Goal: Information Seeking & Learning: Learn about a topic

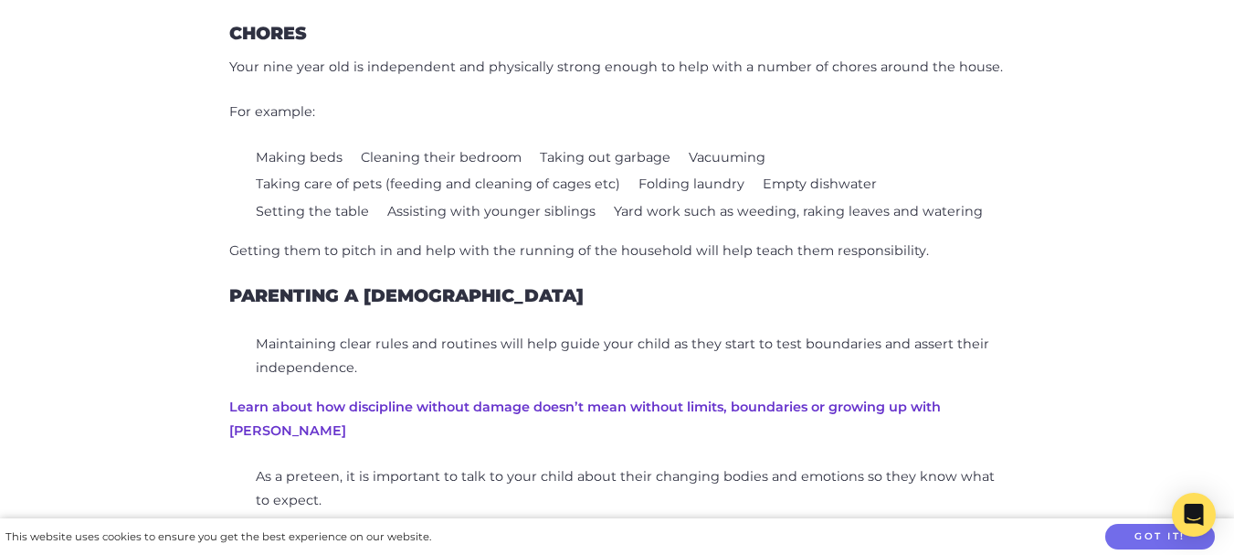
scroll to position [2317, 0]
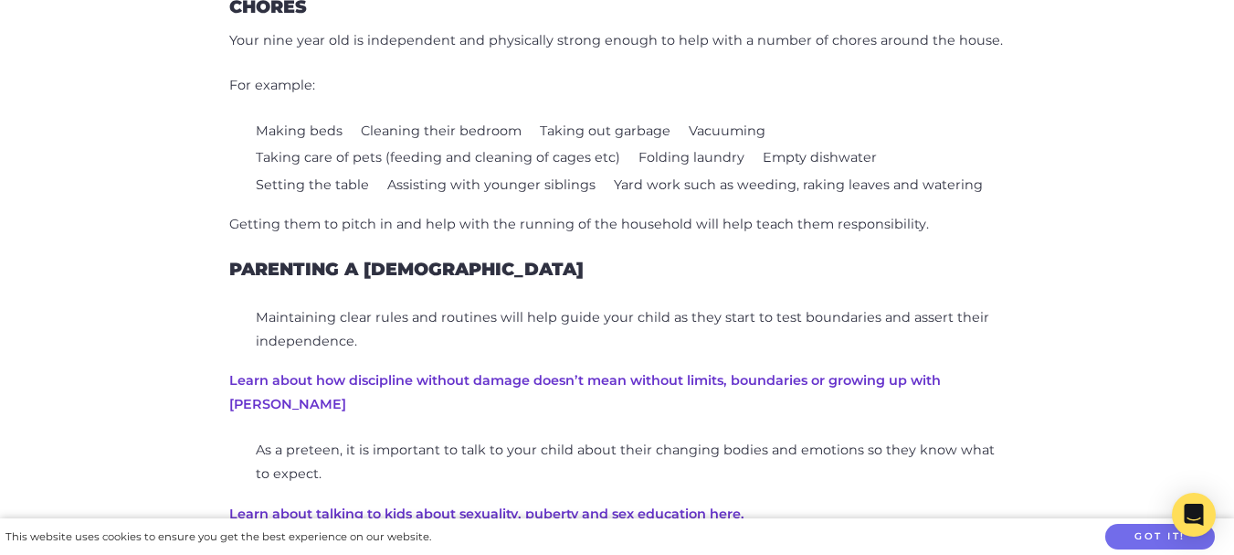
click at [860, 372] on link "Learn about how discipline without damage doesn’t mean without limits, boundari…" at bounding box center [585, 392] width 712 height 40
